Goal: Information Seeking & Learning: Learn about a topic

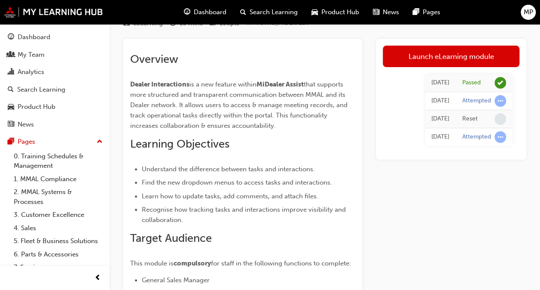
scroll to position [129, 0]
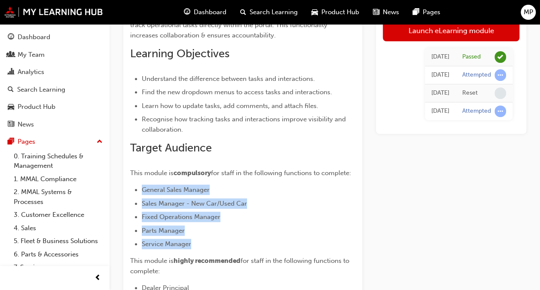
drag, startPoint x: 192, startPoint y: 254, endPoint x: 136, endPoint y: 201, distance: 76.9
click at [136, 201] on ul "General Sales Manager Sales Manager - New Car/Used Car Fixed Operations Manager…" at bounding box center [242, 216] width 225 height 64
copy ul "General Sales Manager Sales Manager - New Car/Used Car Fixed Operations Manager…"
